Goal: Information Seeking & Learning: Learn about a topic

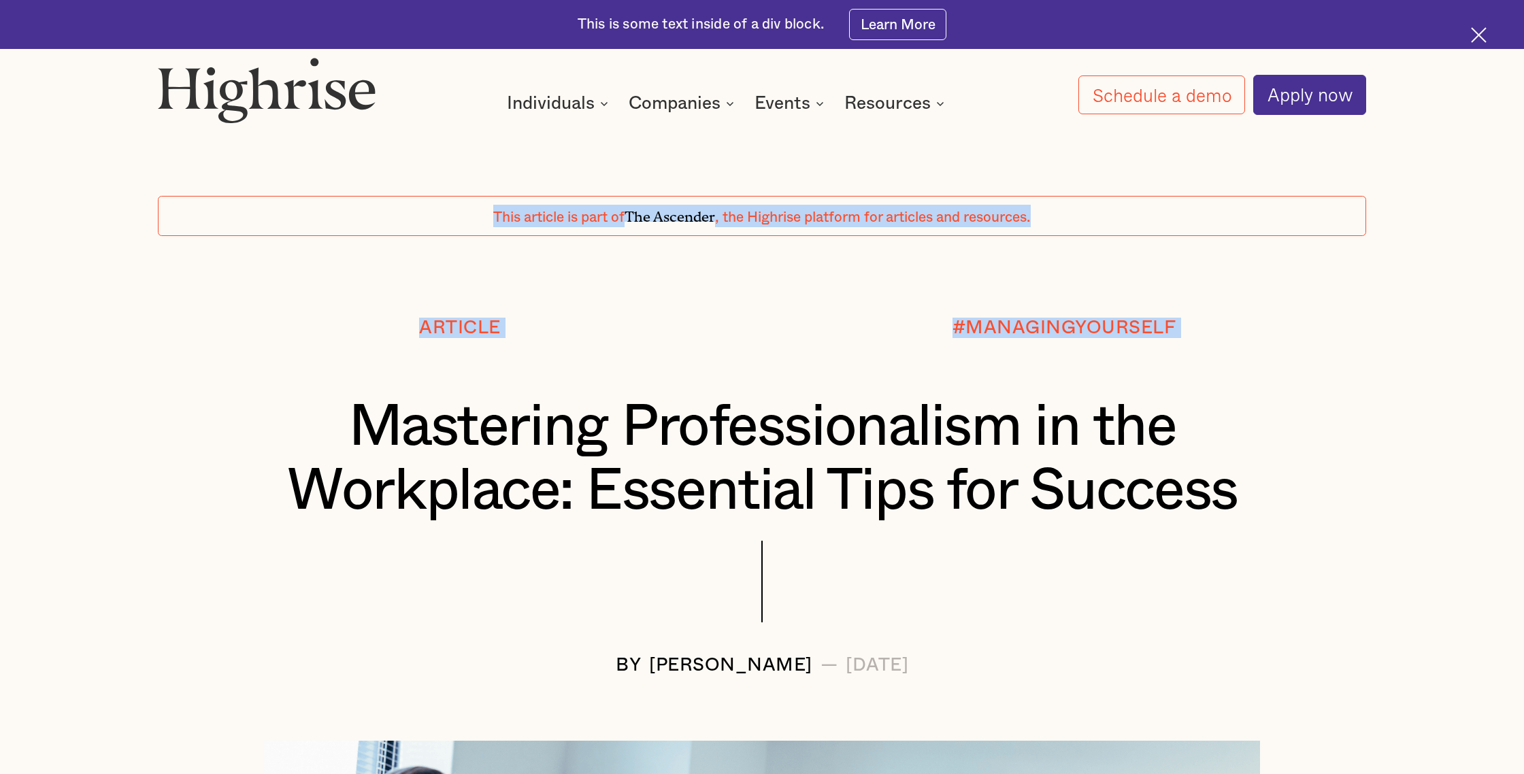
drag, startPoint x: 438, startPoint y: 416, endPoint x: 1154, endPoint y: 488, distance: 719.2
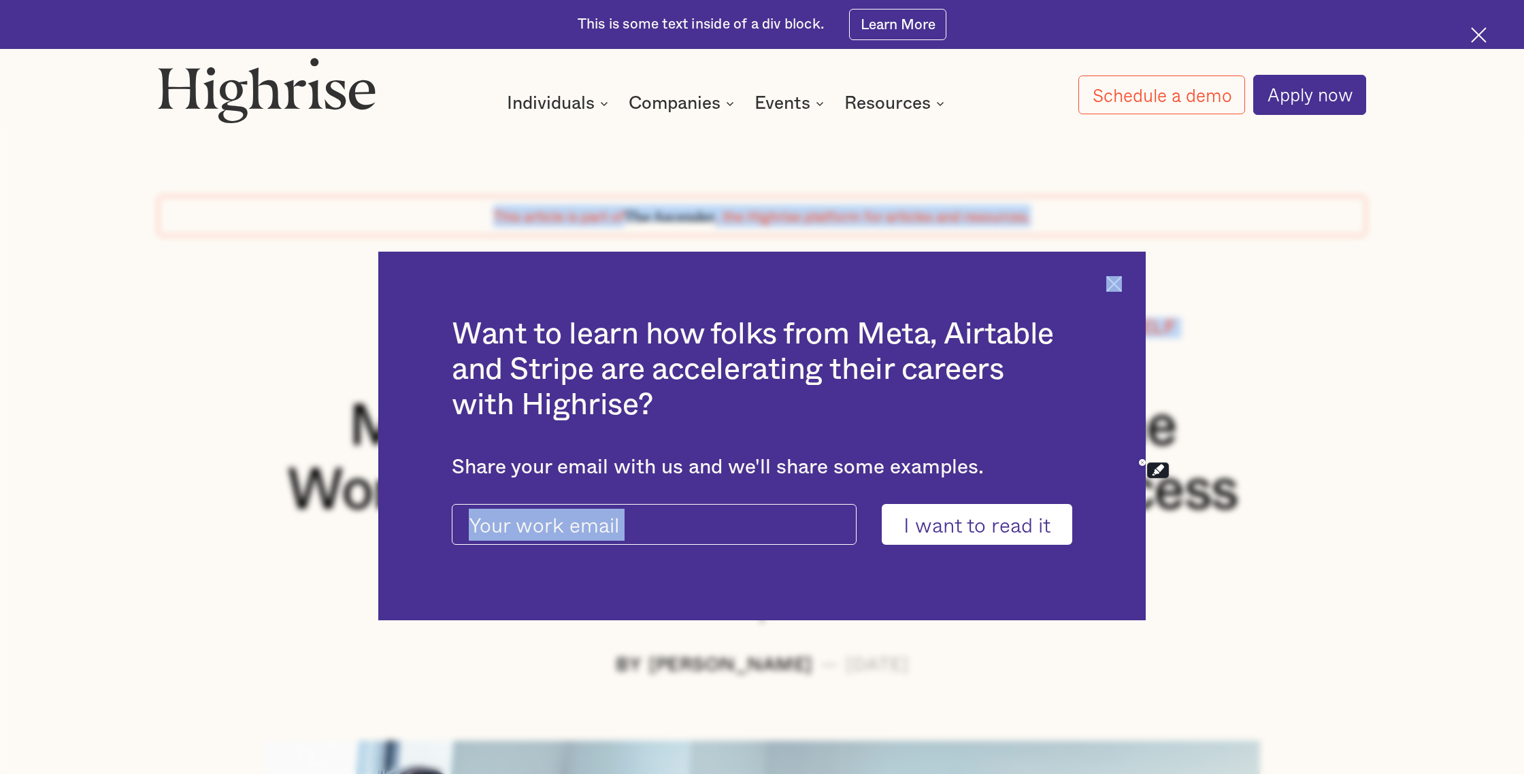
click at [1154, 488] on div "Want to learn how folks from Meta, Airtable and Stripe are accelerating their c…" at bounding box center [762, 436] width 1524 height 774
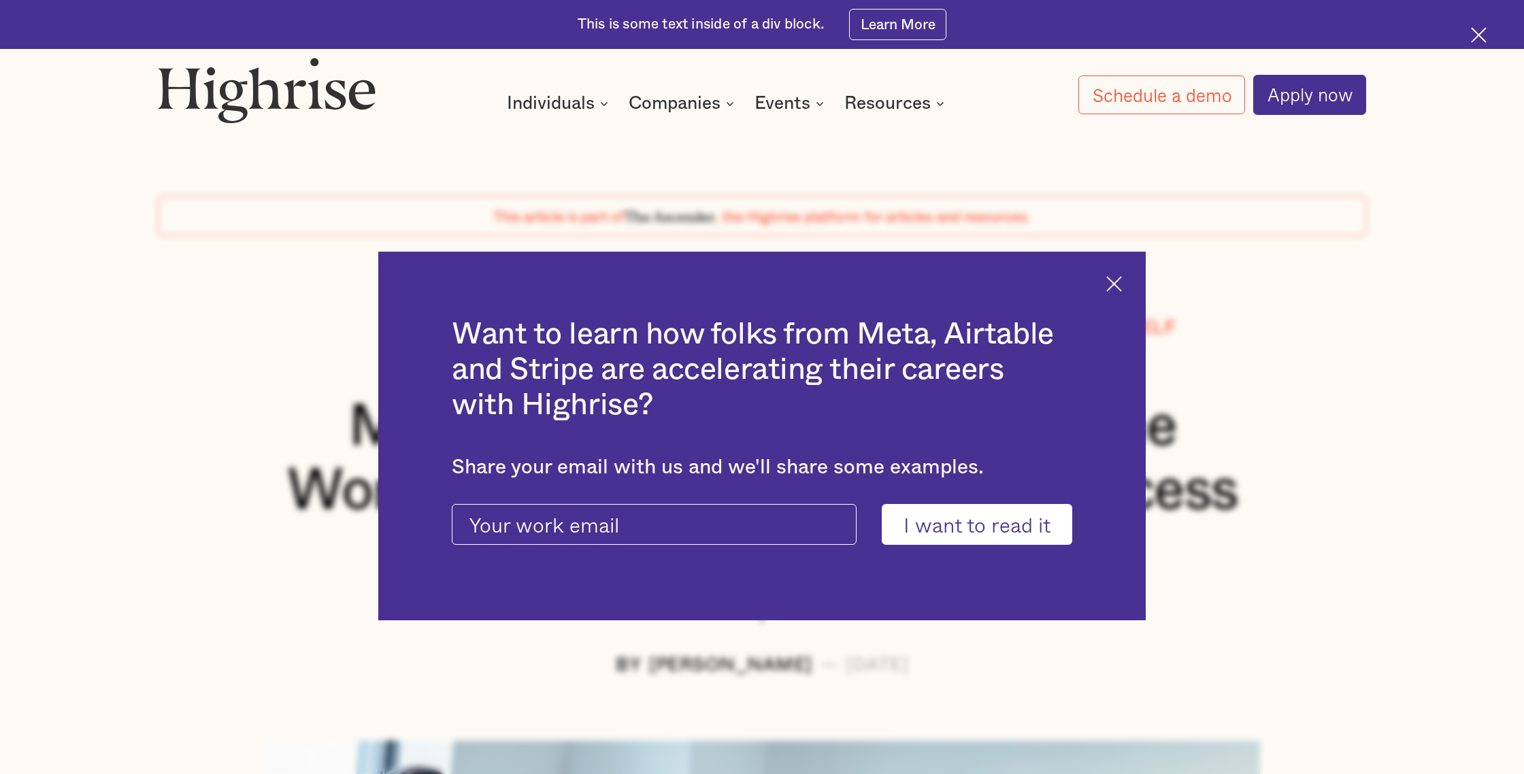
click at [1111, 288] on img at bounding box center [1114, 284] width 16 height 16
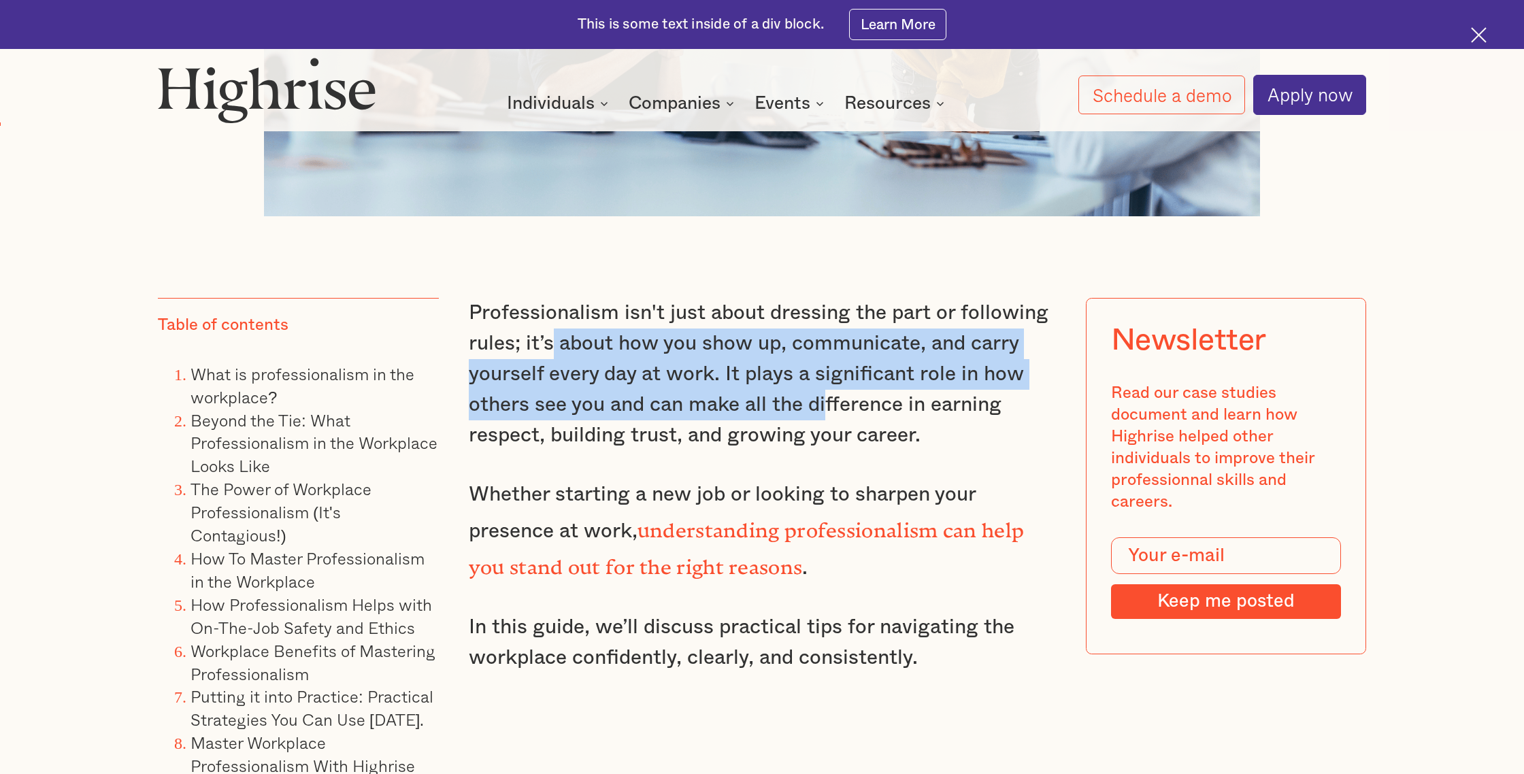
drag, startPoint x: 708, startPoint y: 377, endPoint x: 533, endPoint y: 325, distance: 182.3
click at [536, 326] on p "Professionalism isn't just about dressing the part or following rules; it’s abo…" at bounding box center [762, 374] width 587 height 153
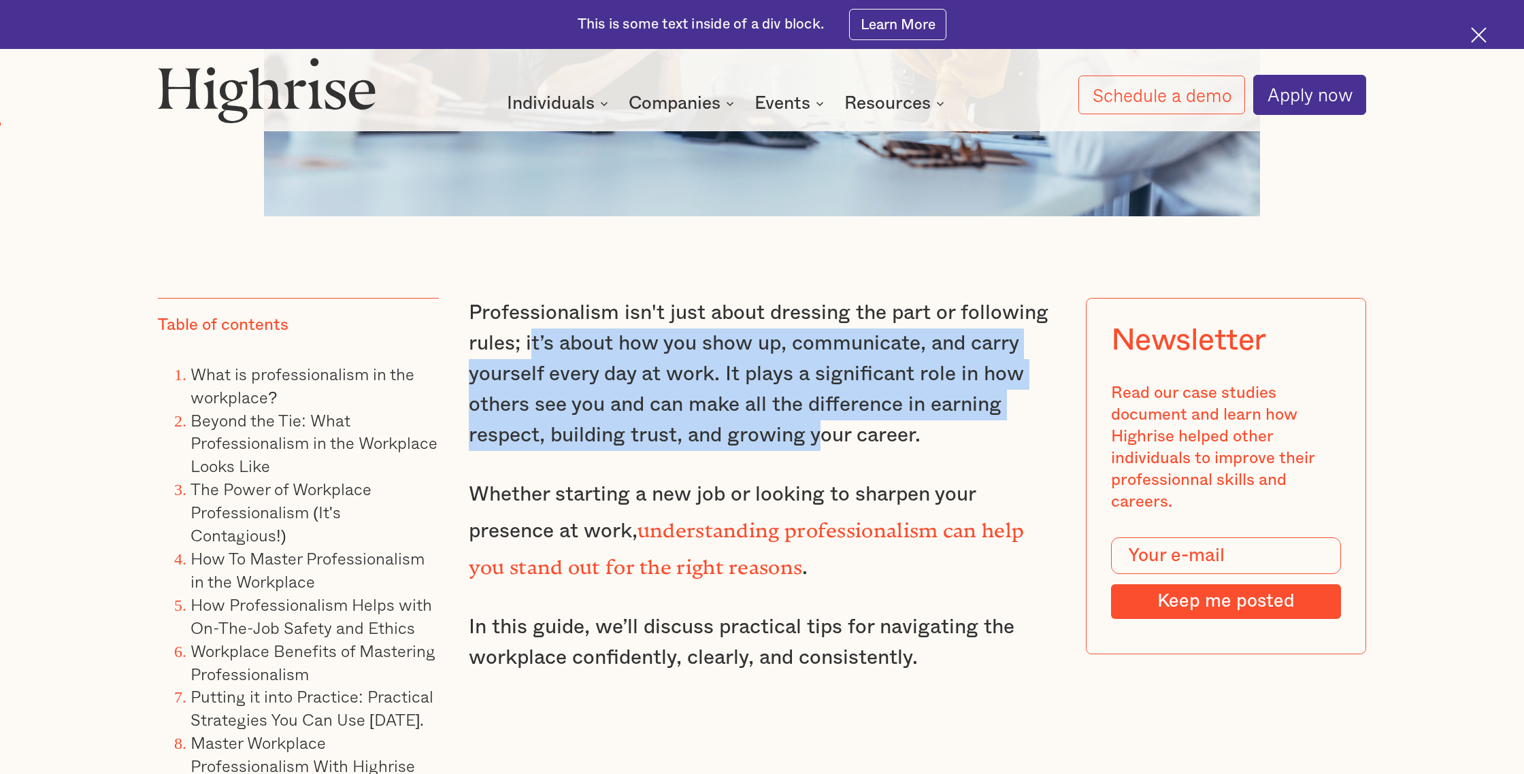
drag, startPoint x: 531, startPoint y: 326, endPoint x: 816, endPoint y: 439, distance: 306.6
click at [816, 439] on p "Professionalism isn't just about dressing the part or following rules; it’s abo…" at bounding box center [762, 374] width 587 height 153
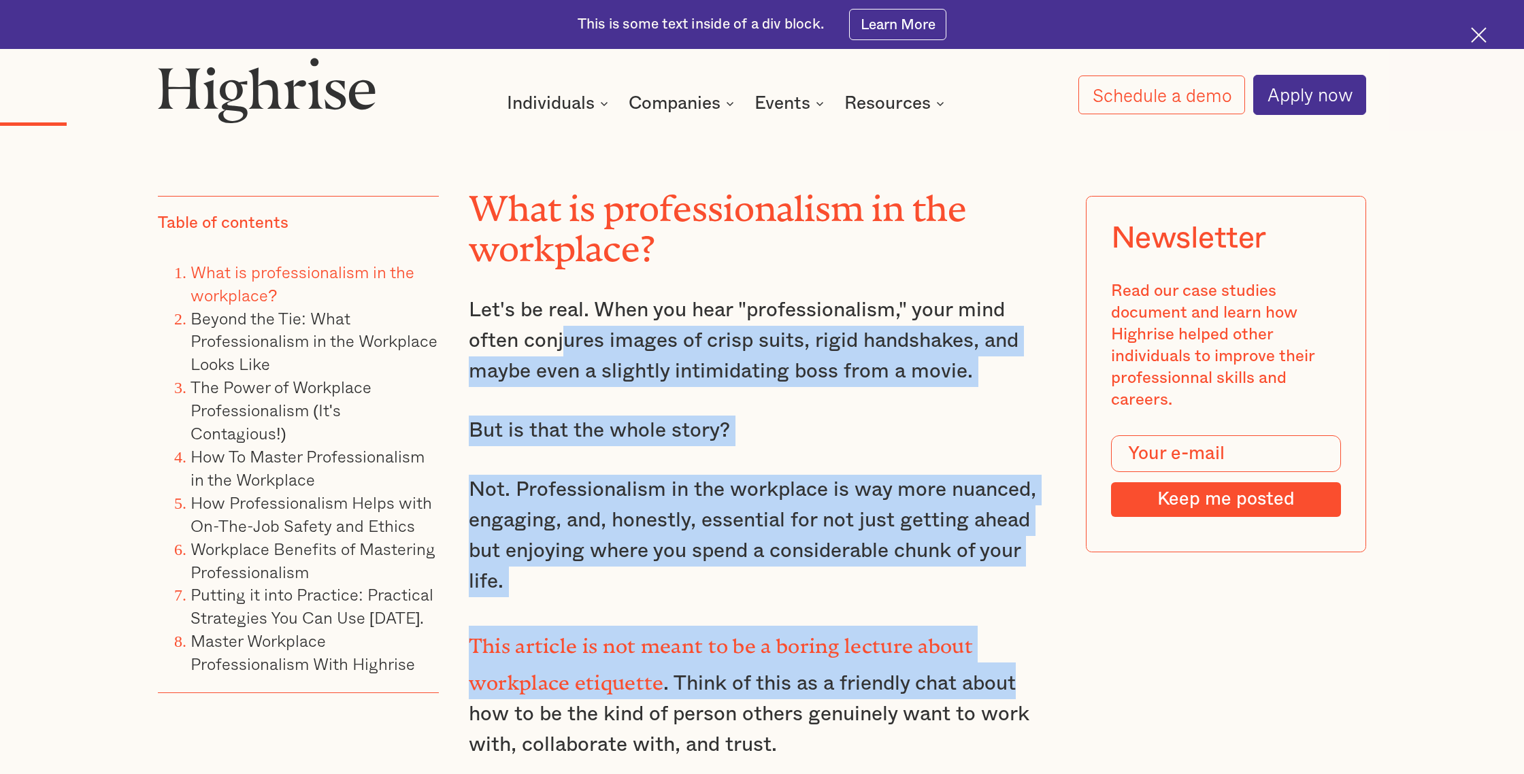
drag, startPoint x: 559, startPoint y: 331, endPoint x: 1039, endPoint y: 677, distance: 591.9
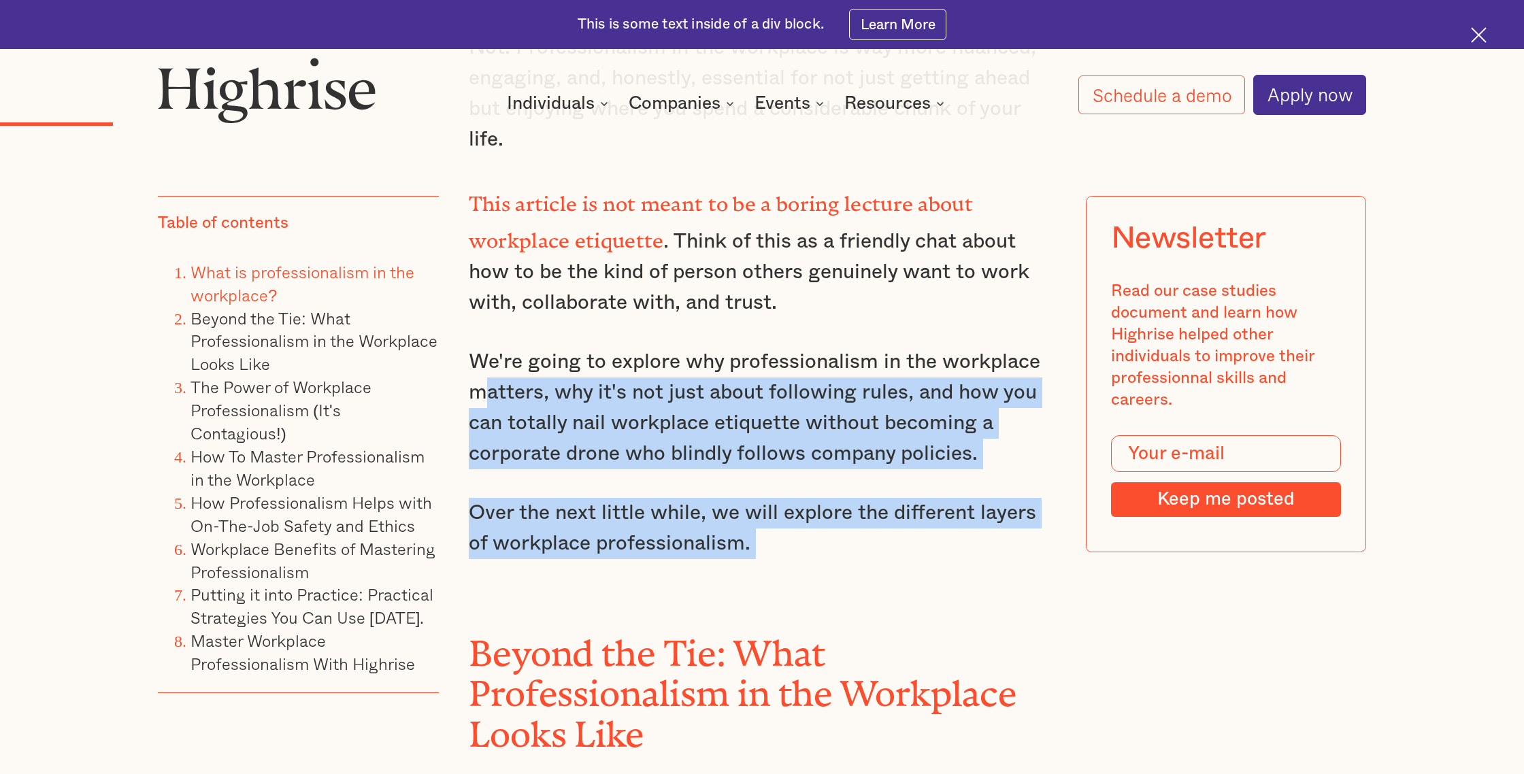
drag, startPoint x: 572, startPoint y: 470, endPoint x: 831, endPoint y: 592, distance: 286.0
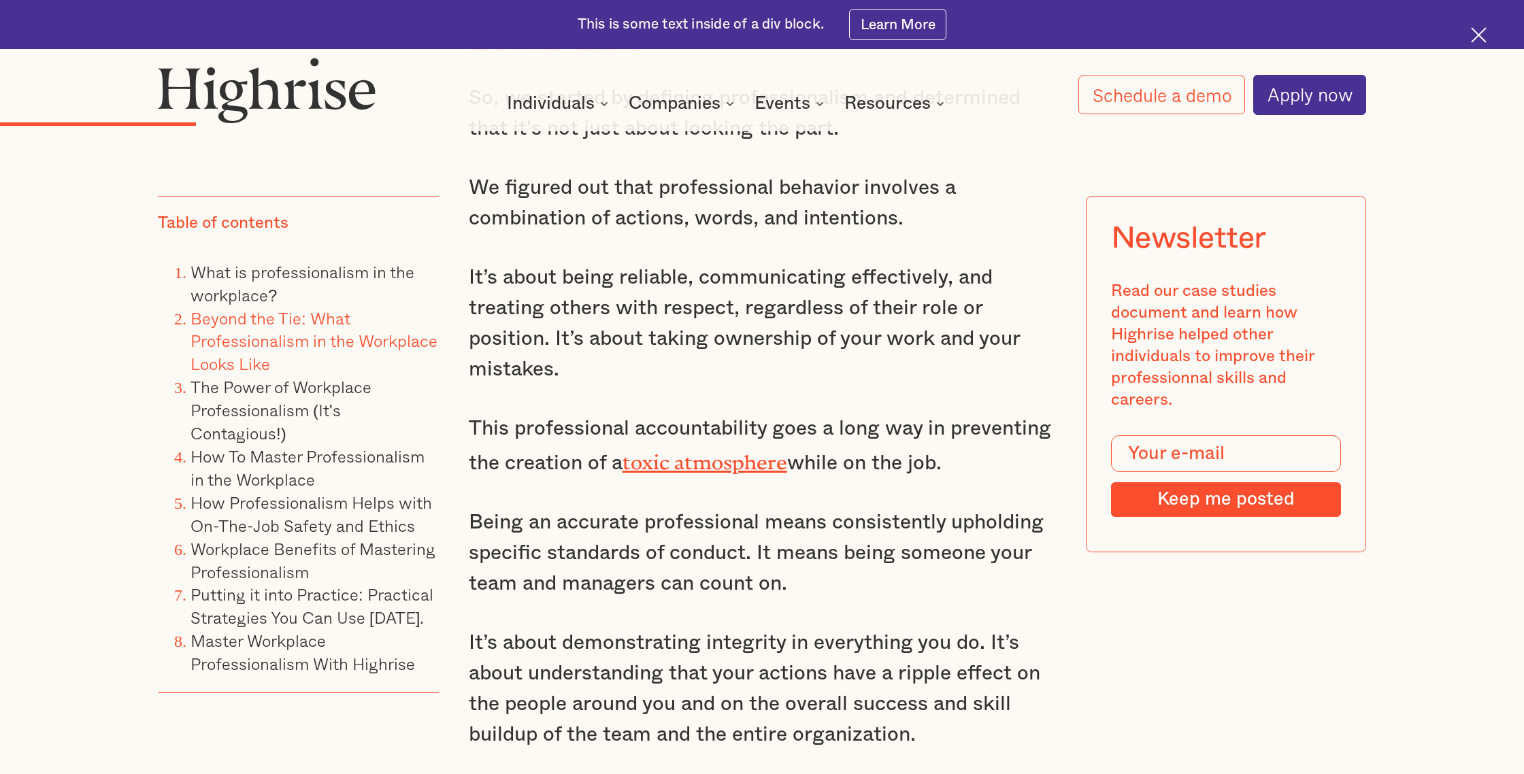
scroll to position [2968, 0]
